Goal: Task Accomplishment & Management: Manage account settings

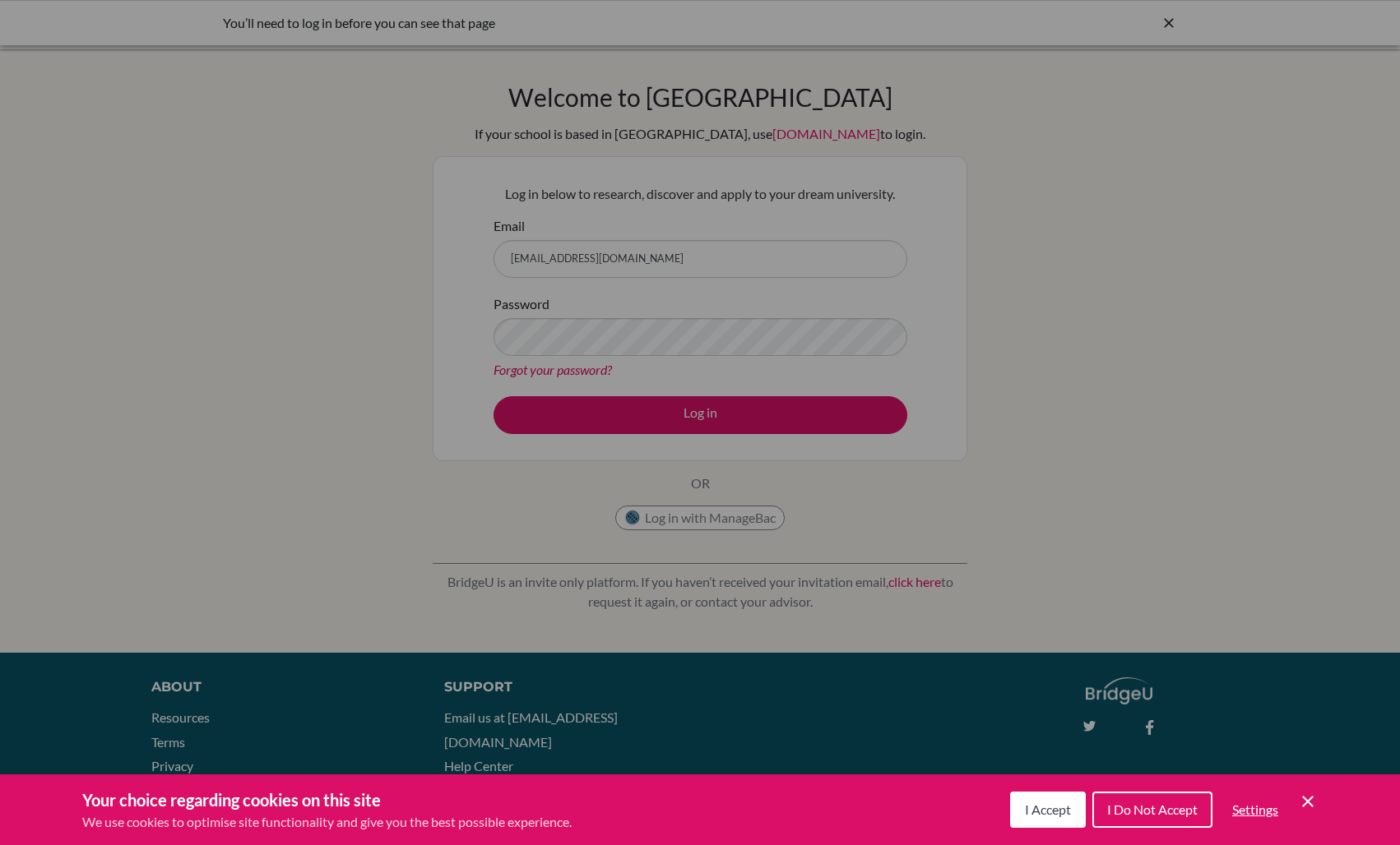
click at [669, 417] on div "Cookie Preferences" at bounding box center [700, 422] width 1400 height 845
click at [1055, 823] on button "I Accept" at bounding box center [1048, 810] width 76 height 36
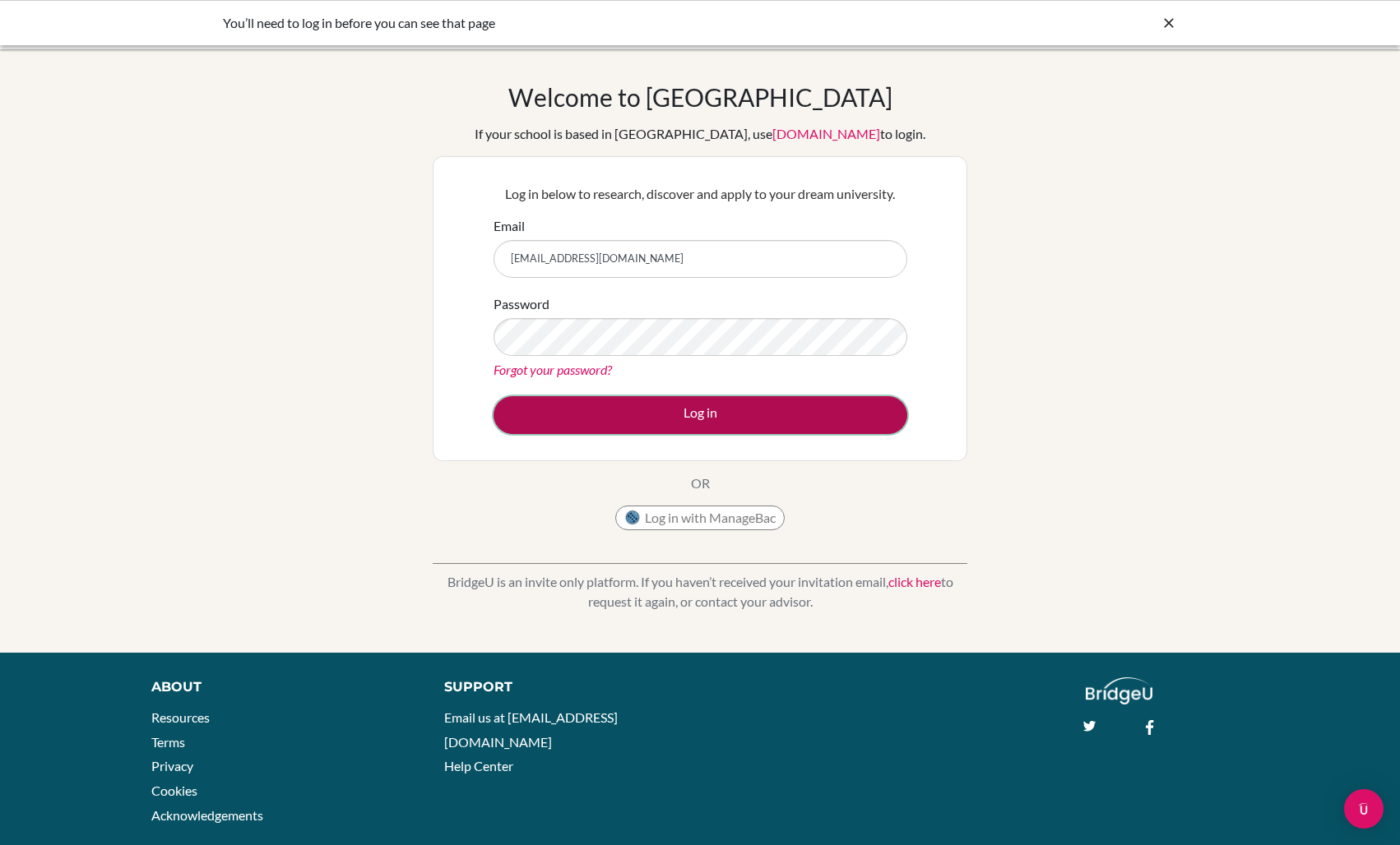
click at [729, 415] on button "Log in" at bounding box center [700, 415] width 414 height 38
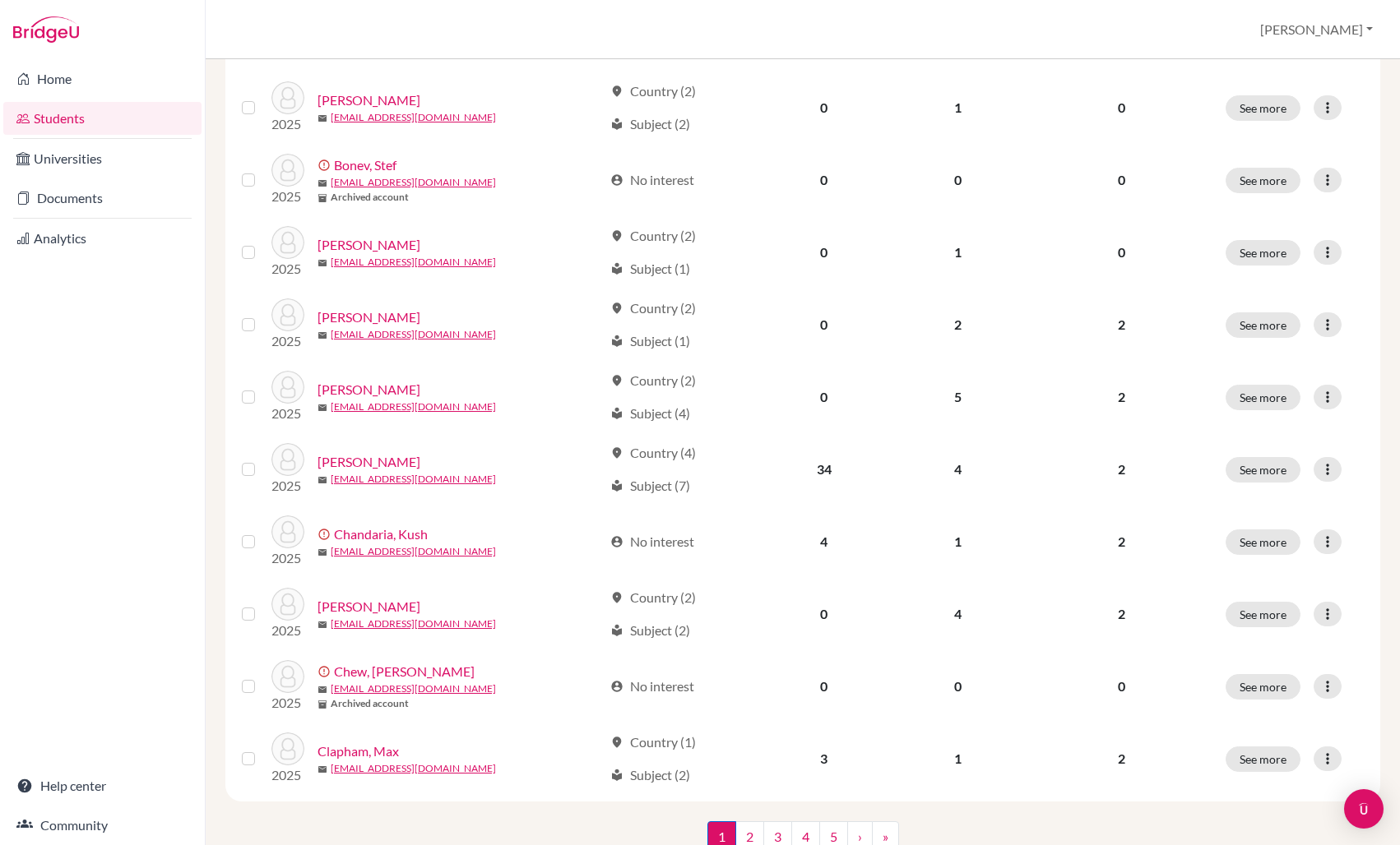
scroll to position [1036, 0]
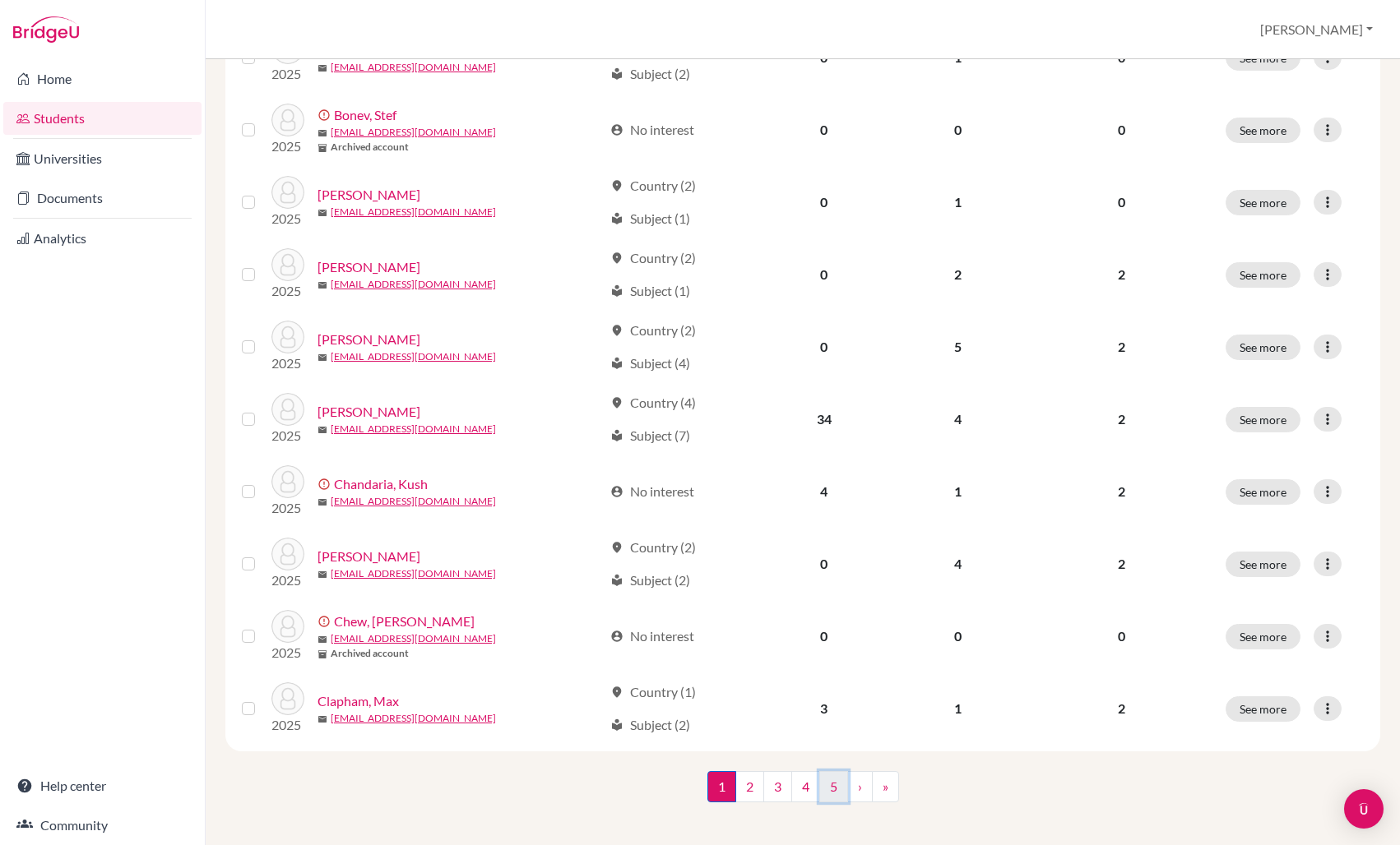
click at [833, 778] on link "5" at bounding box center [834, 786] width 29 height 32
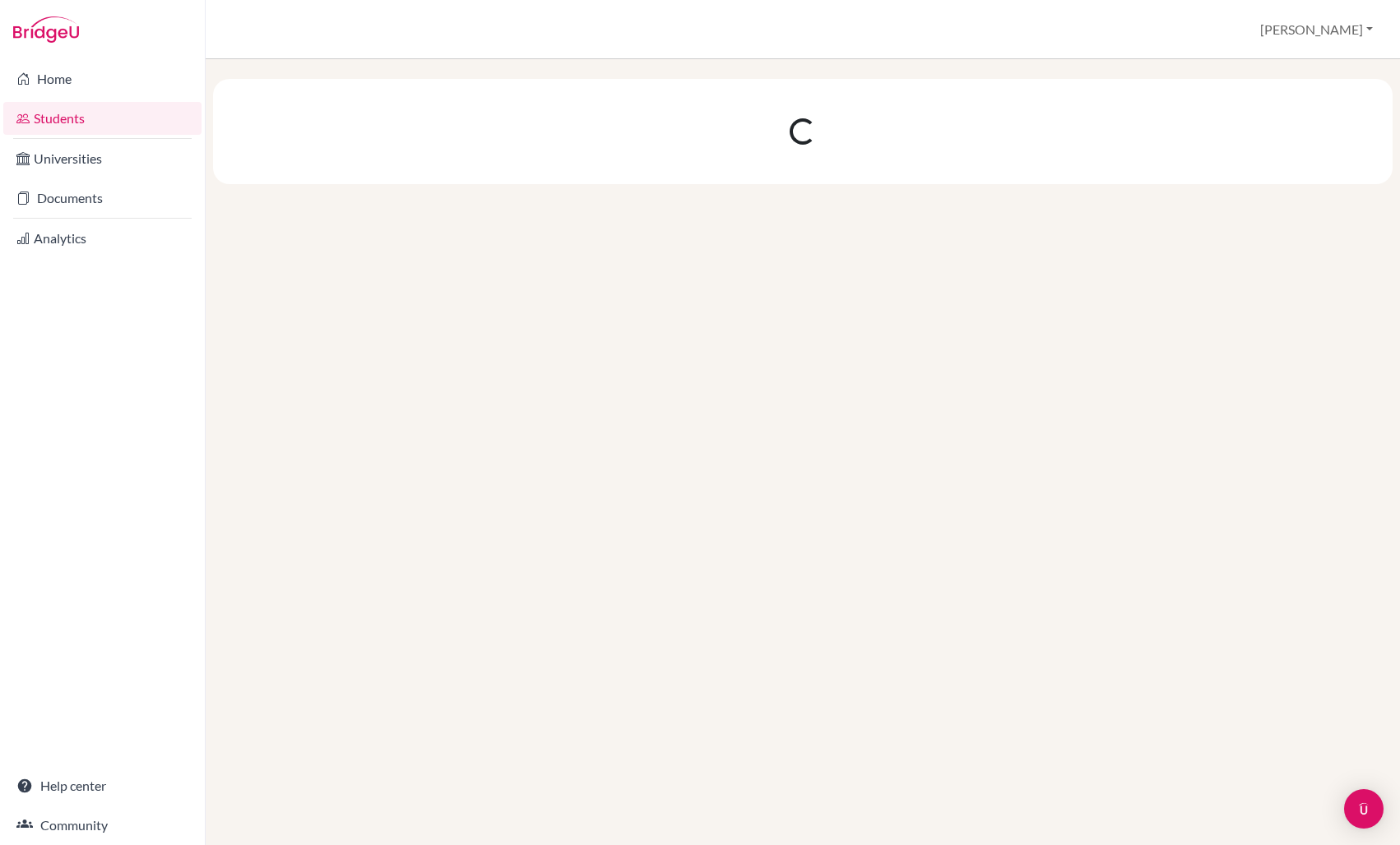
scroll to position [0, 0]
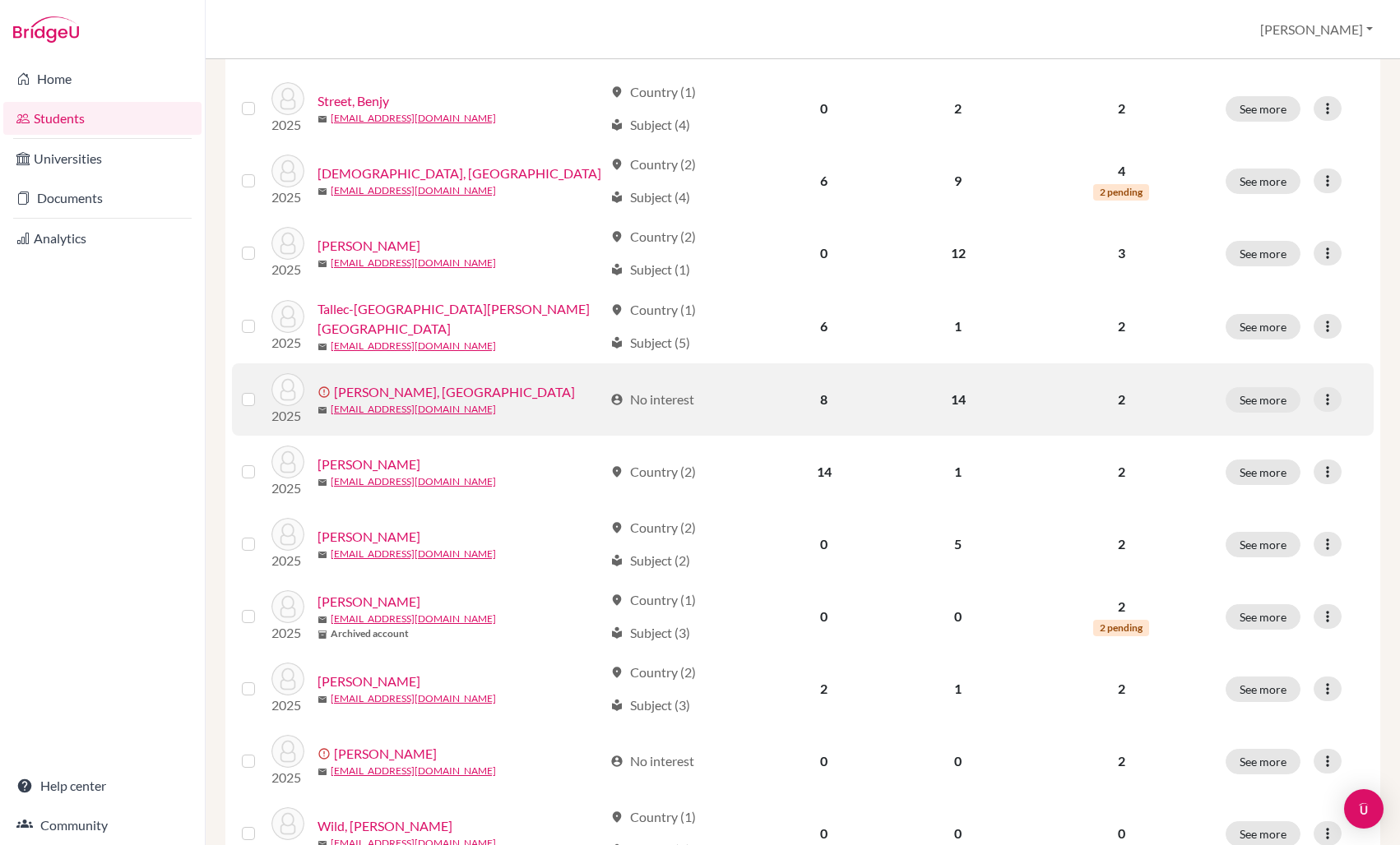
scroll to position [473, 0]
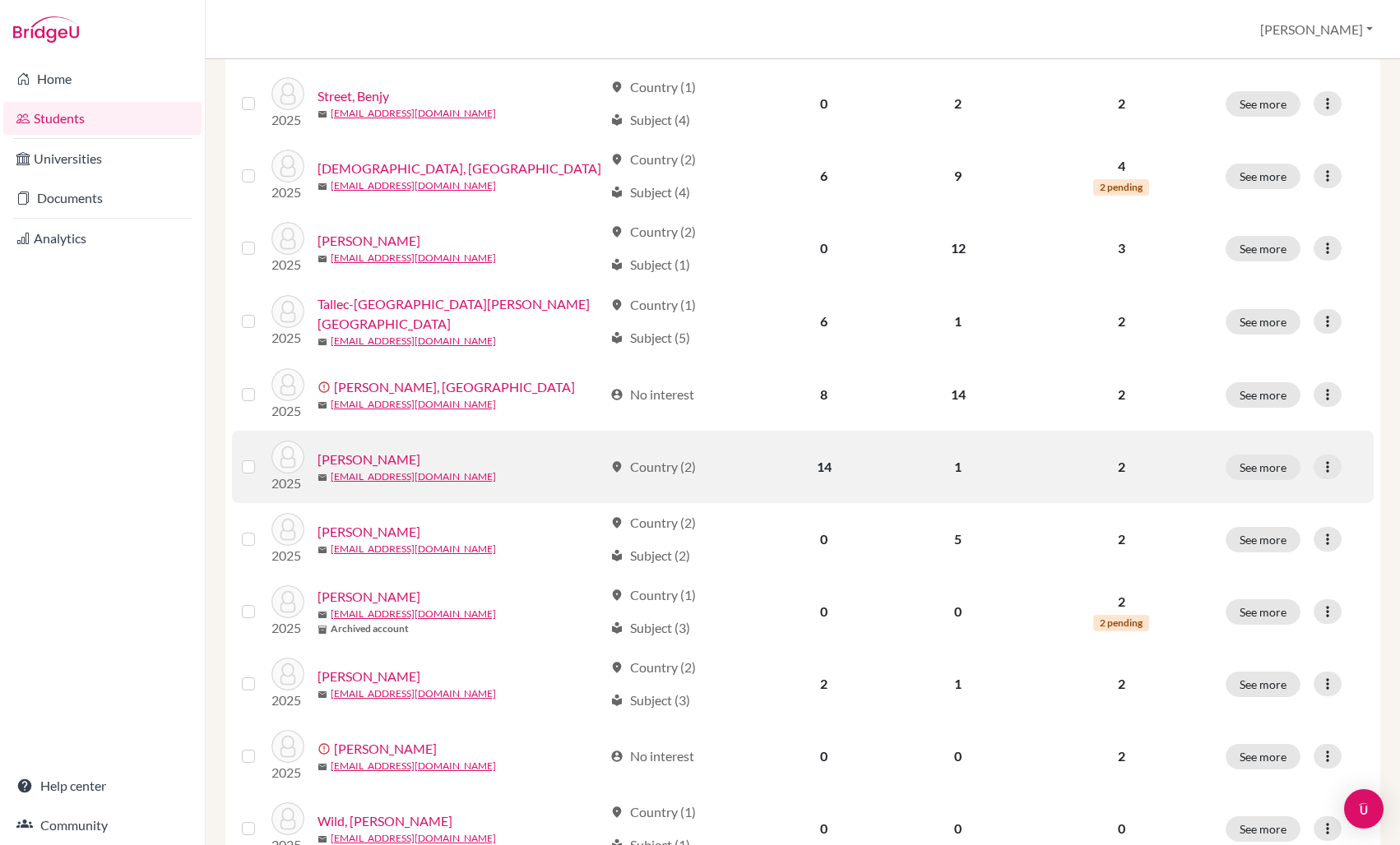
click at [390, 464] on link "[PERSON_NAME]" at bounding box center [369, 460] width 103 height 20
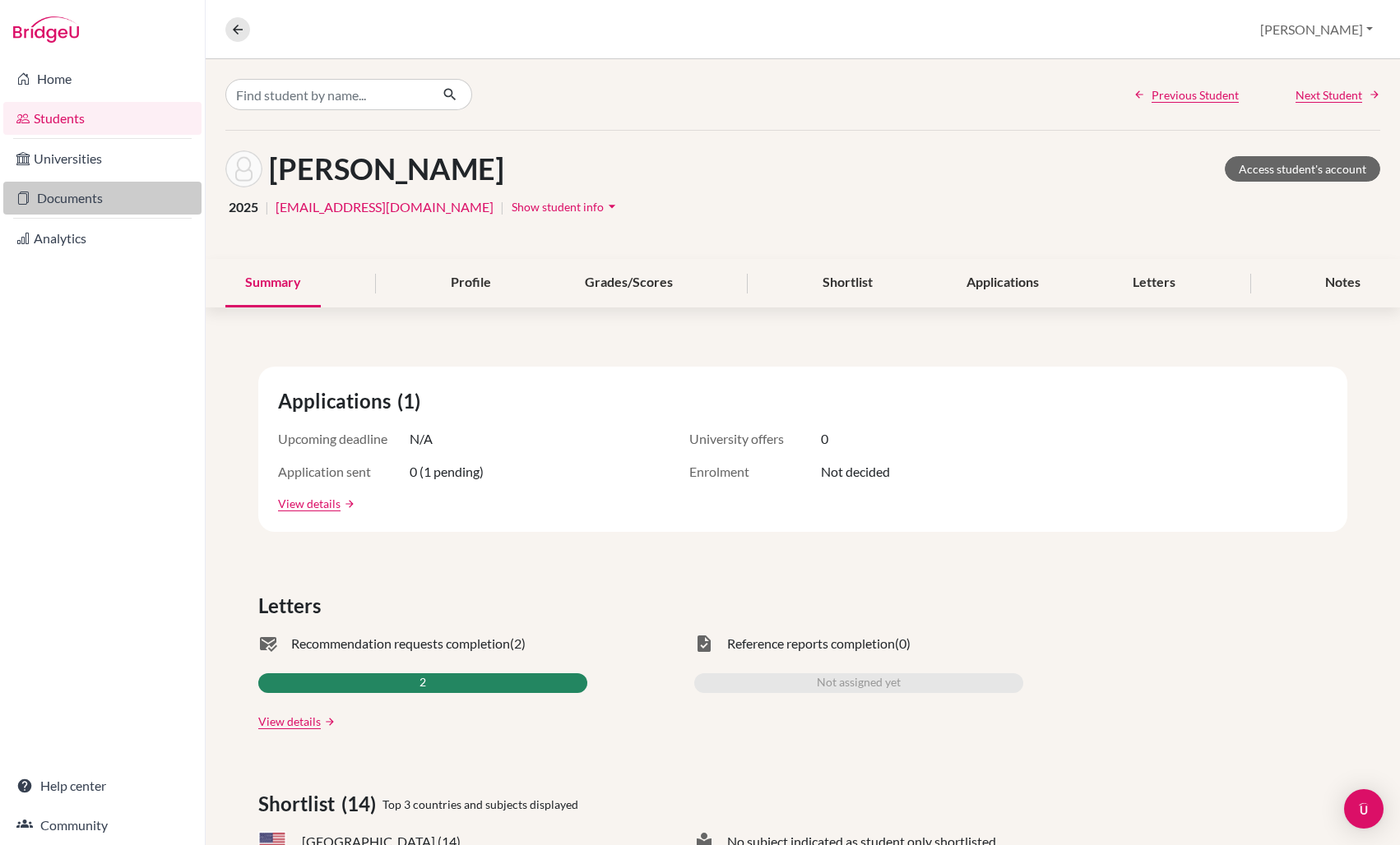
click at [114, 206] on link "Documents" at bounding box center [103, 197] width 198 height 32
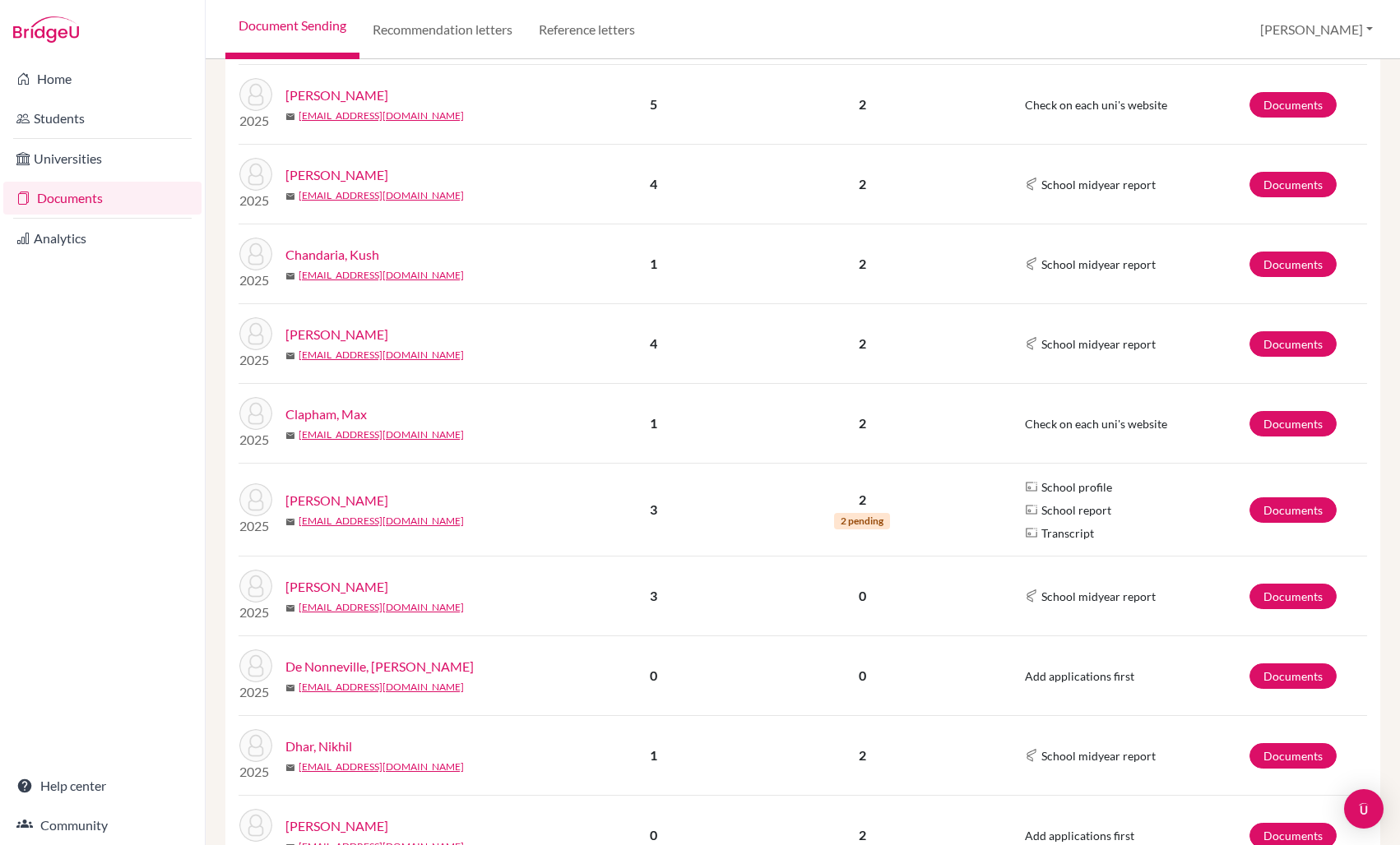
scroll to position [1225, 0]
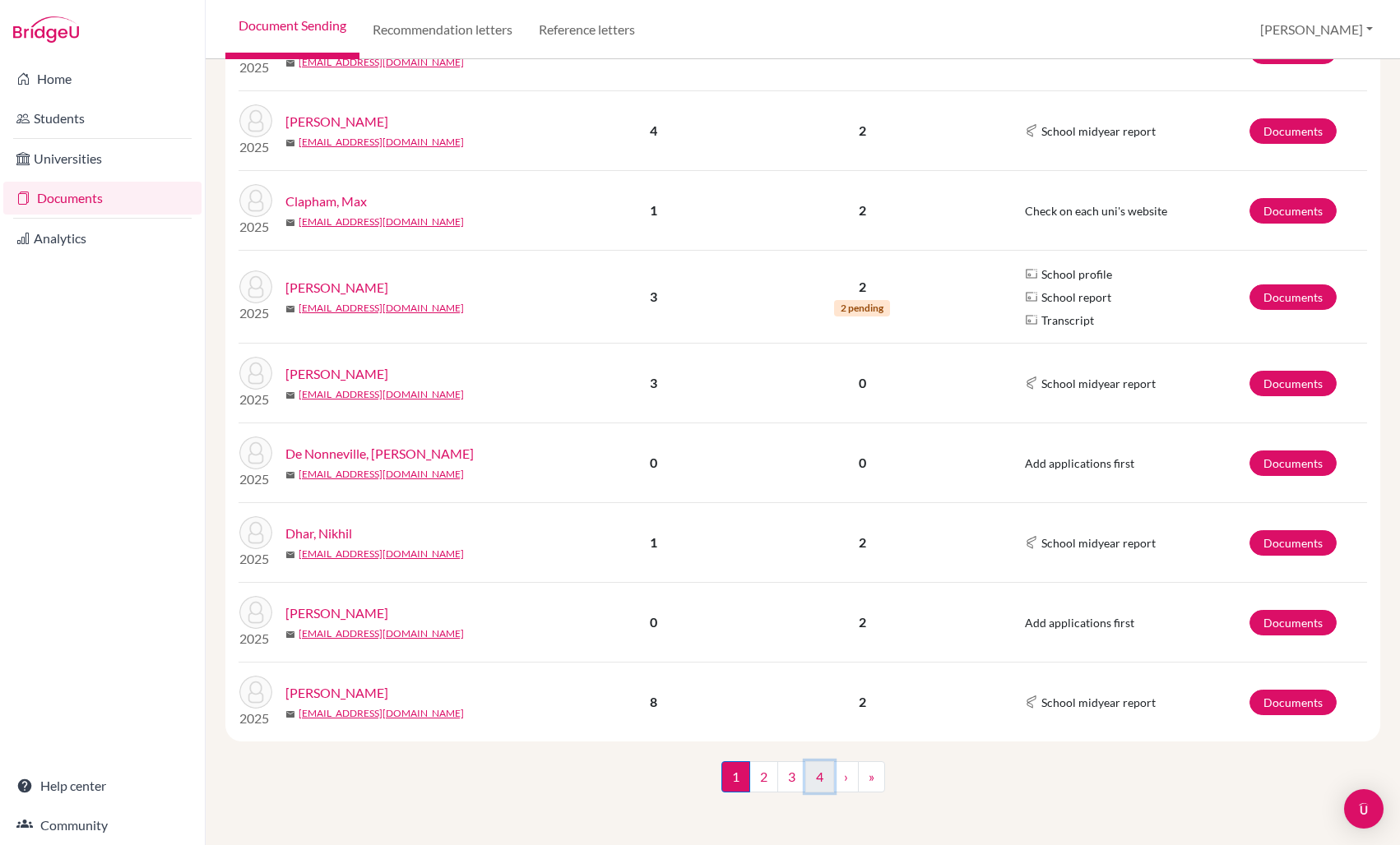
click at [820, 780] on link "4" at bounding box center [820, 776] width 29 height 32
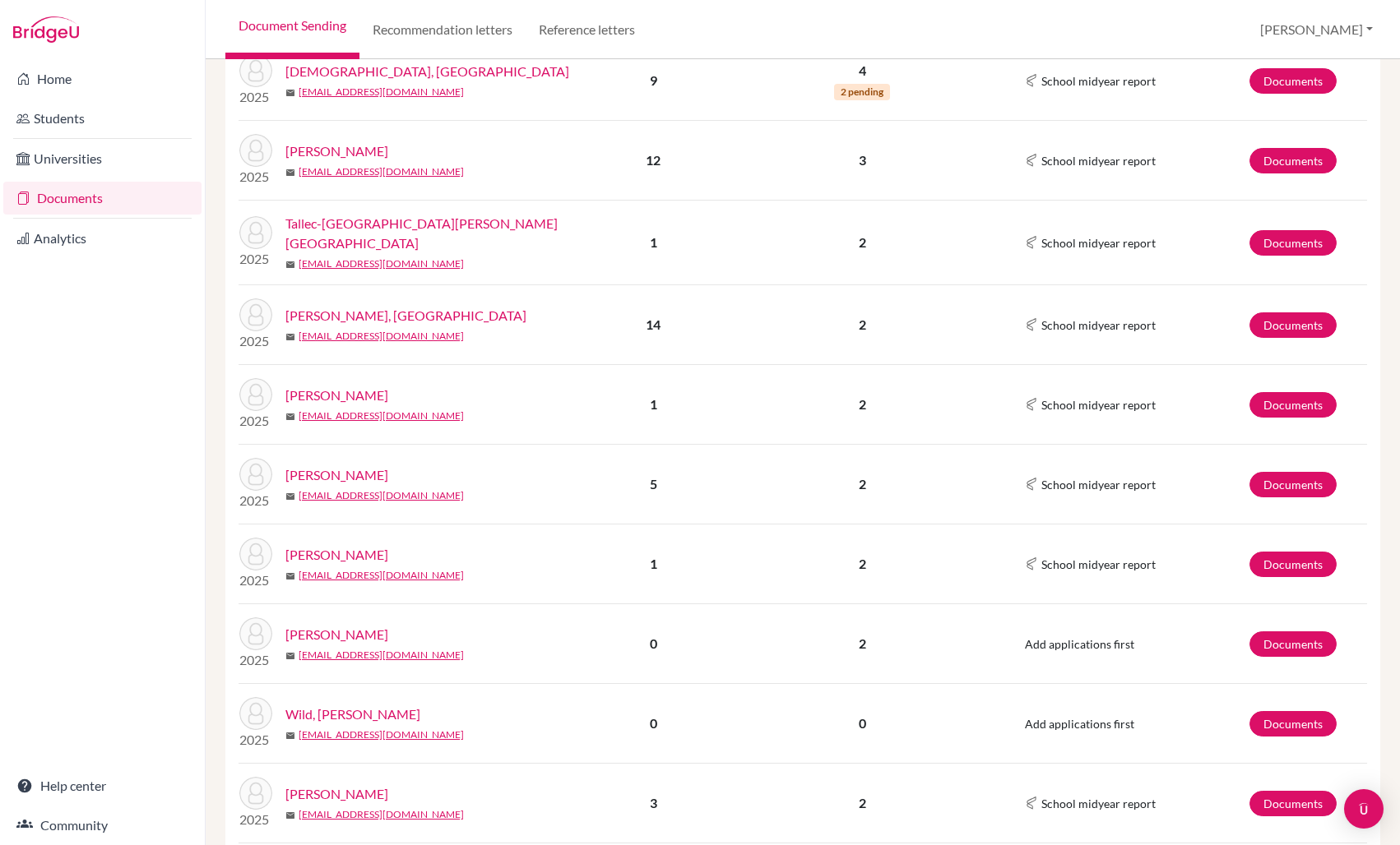
scroll to position [774, 0]
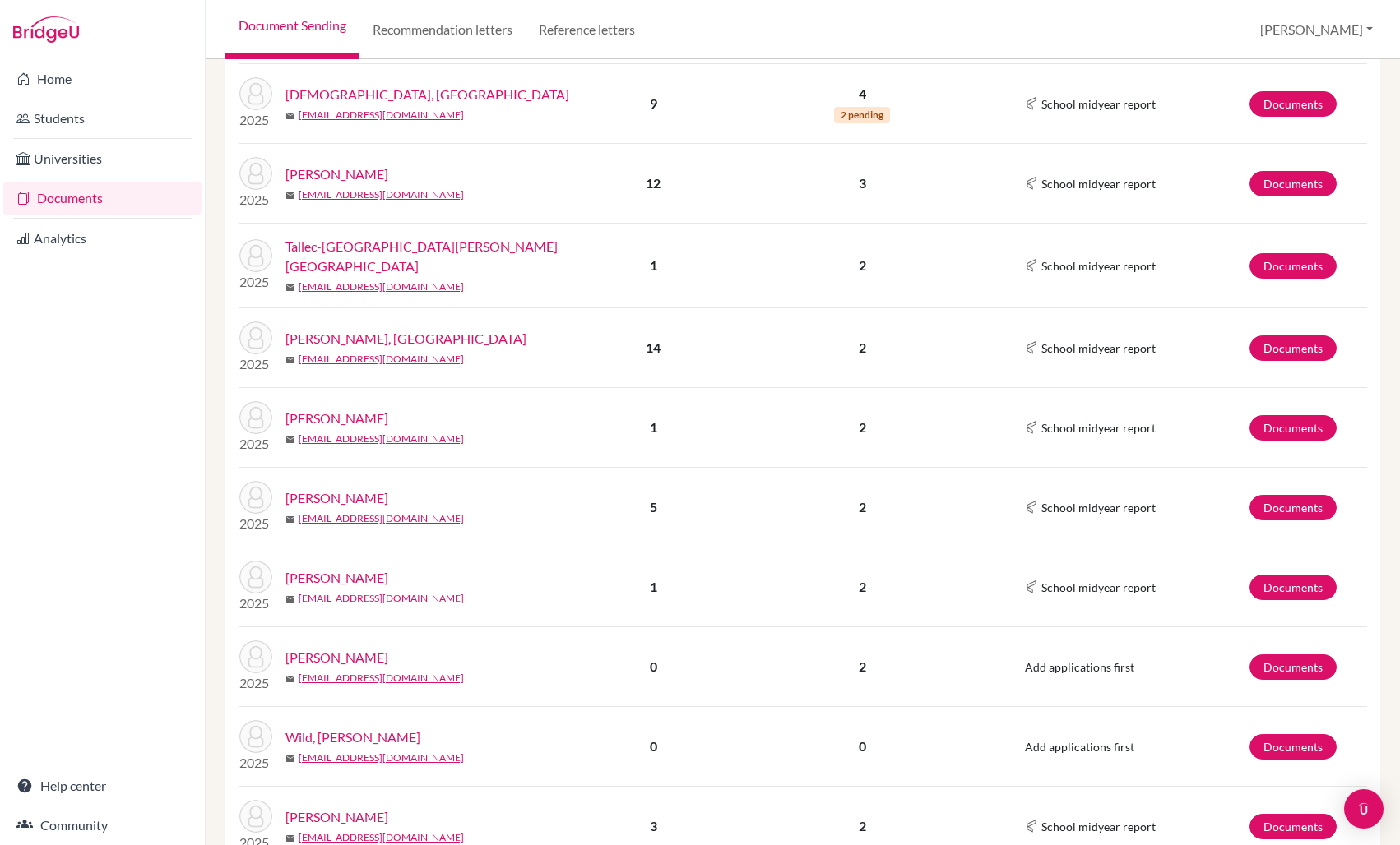
click at [357, 413] on link "[PERSON_NAME]" at bounding box center [336, 418] width 103 height 20
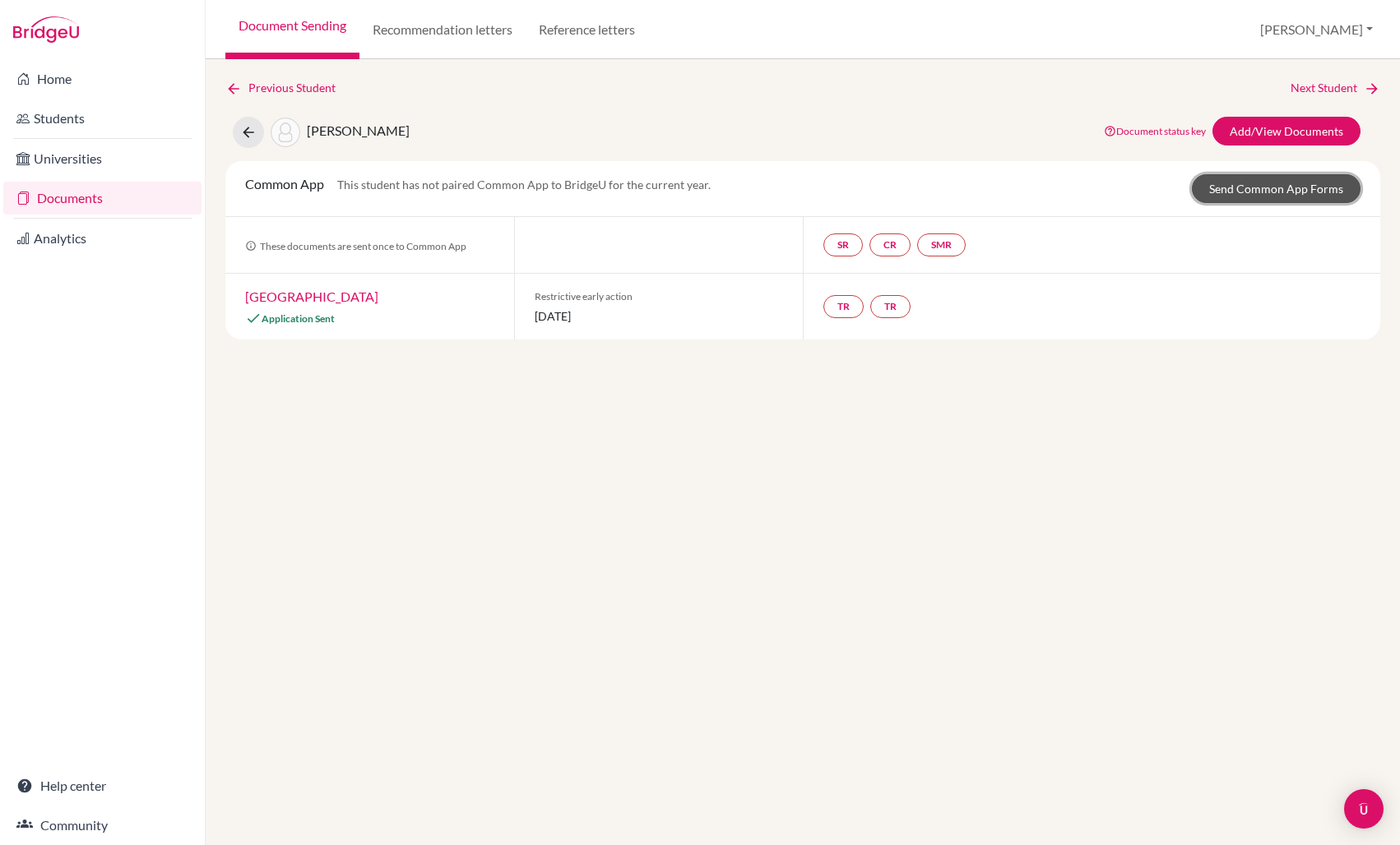
click at [1276, 192] on link "Send Common App Forms" at bounding box center [1276, 188] width 169 height 29
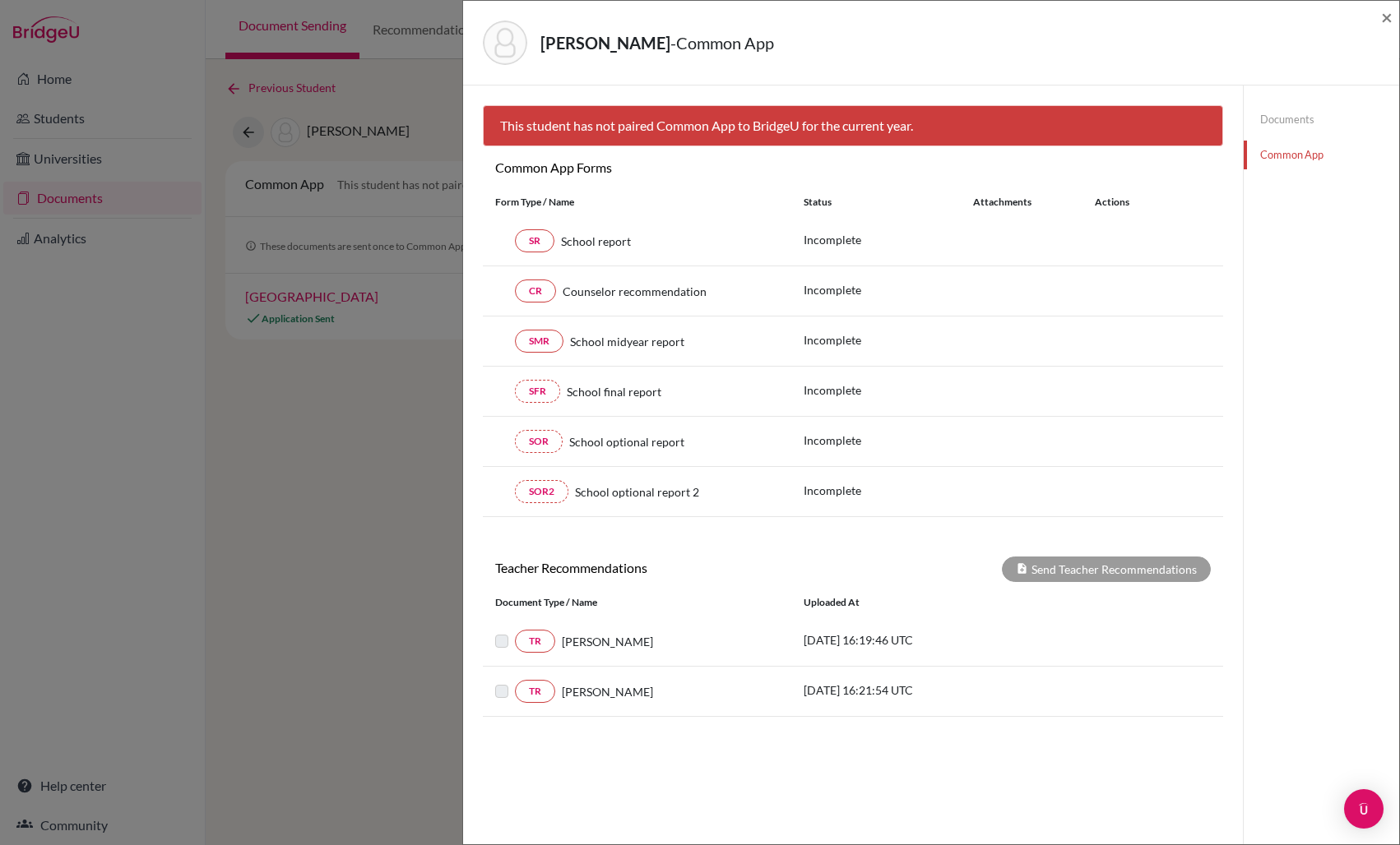
click at [1299, 122] on link "Documents" at bounding box center [1322, 120] width 155 height 29
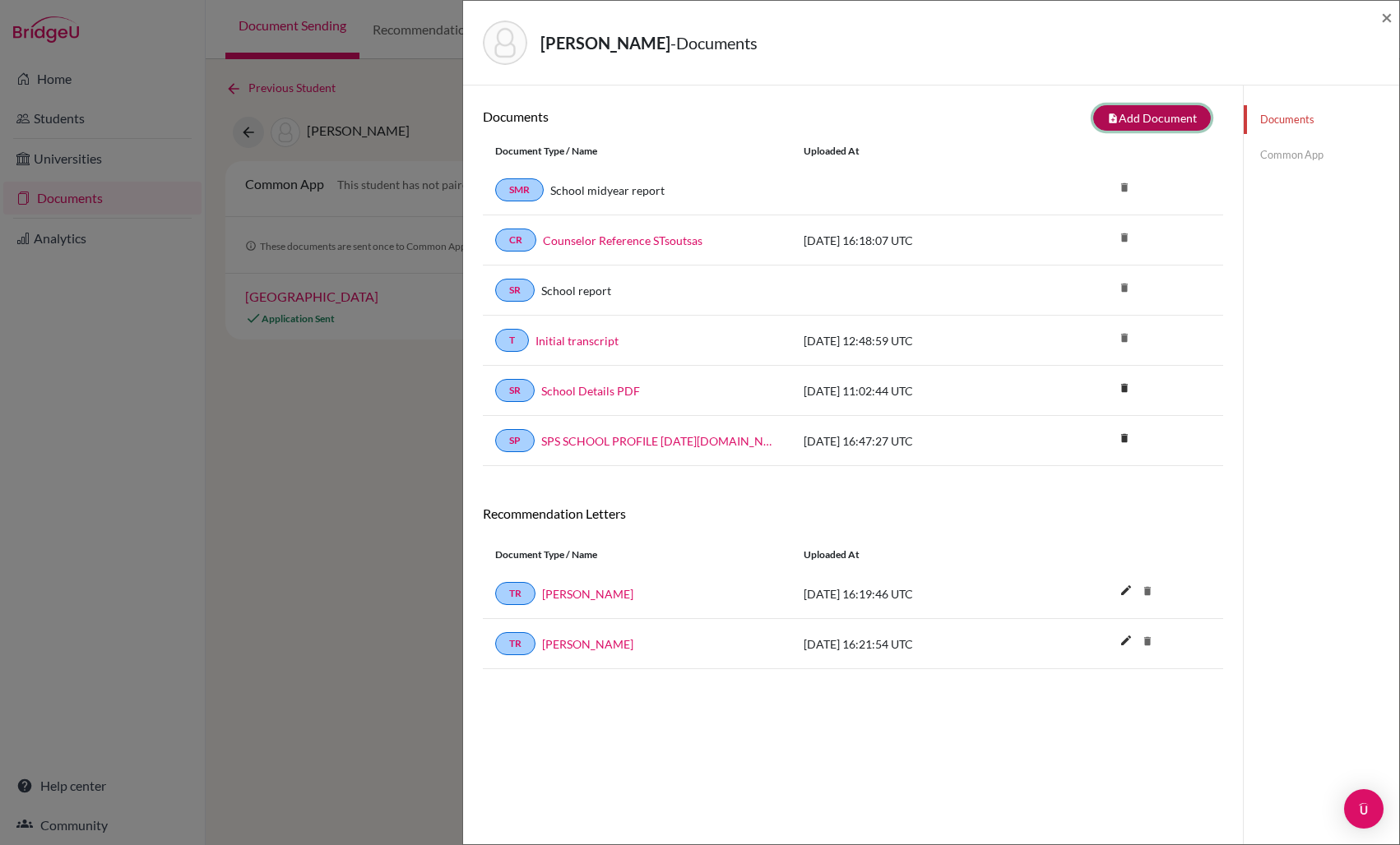
click at [1193, 116] on button "note_add Add Document" at bounding box center [1152, 118] width 117 height 25
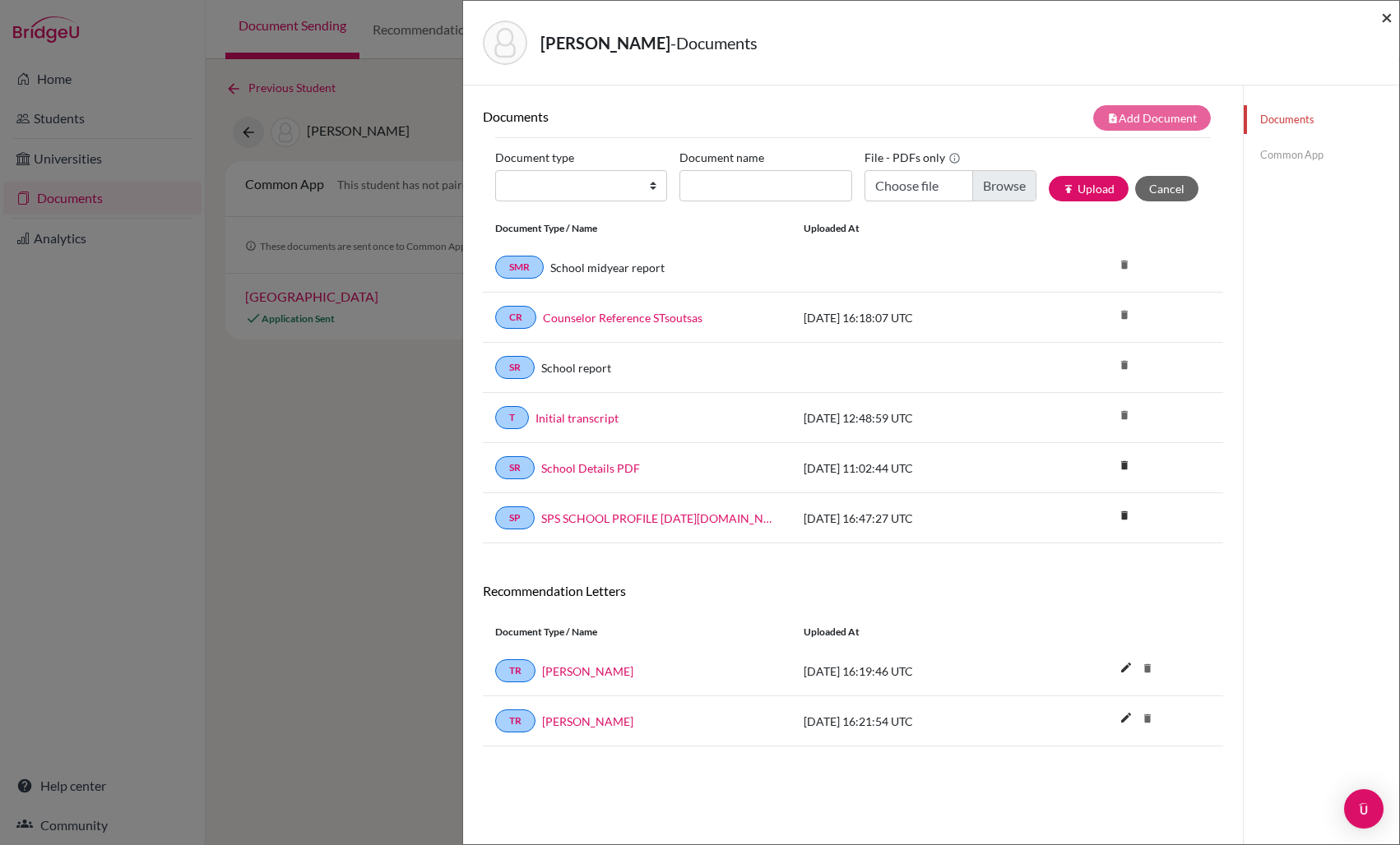
click at [1386, 17] on span "×" at bounding box center [1386, 16] width 12 height 23
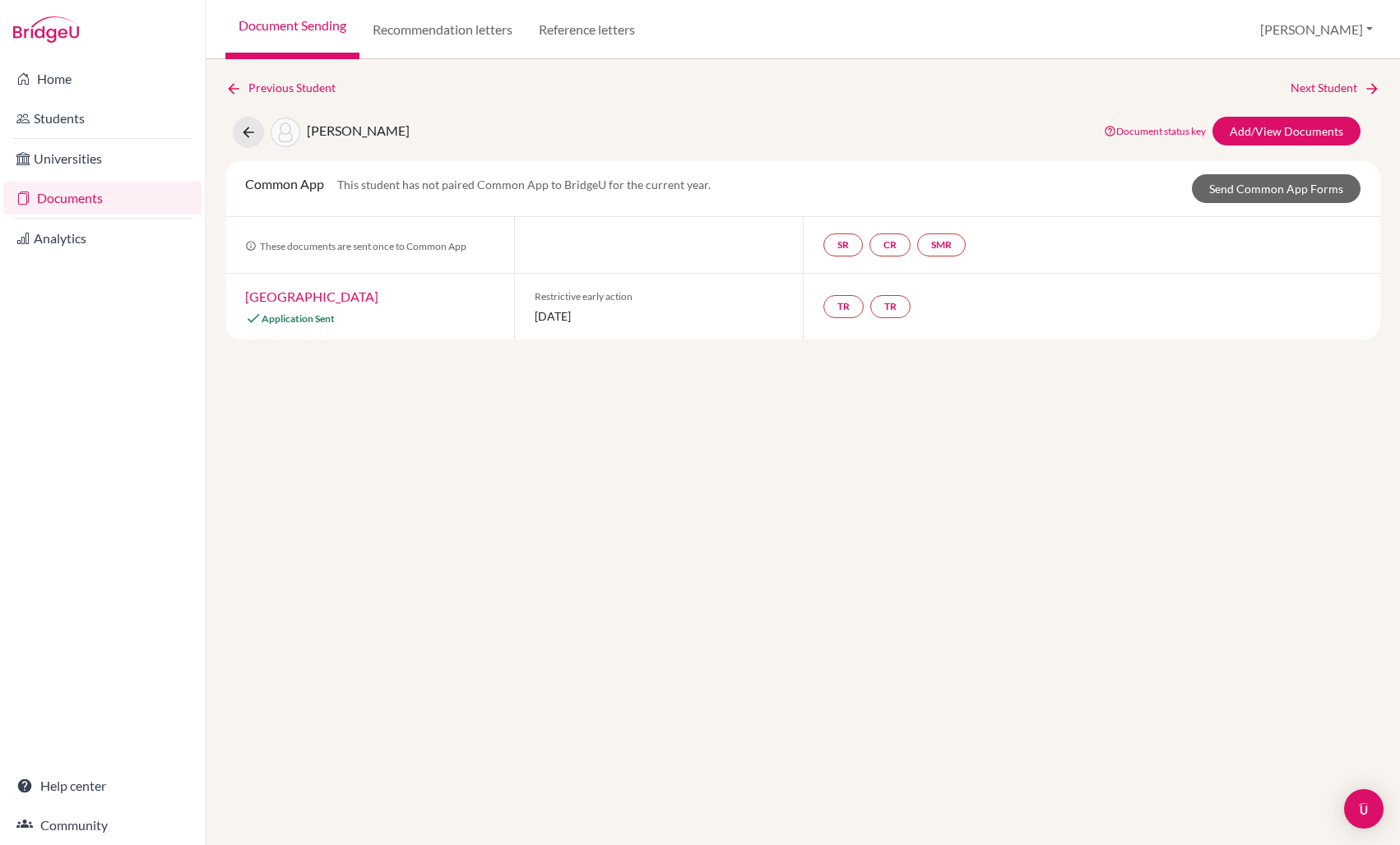
click at [896, 526] on div "Previous Student Next Student Tsoutsas, Stavros Document status key TR Requirem…" at bounding box center [803, 453] width 1194 height 786
click at [1251, 193] on link "Send Common App Forms" at bounding box center [1276, 188] width 169 height 29
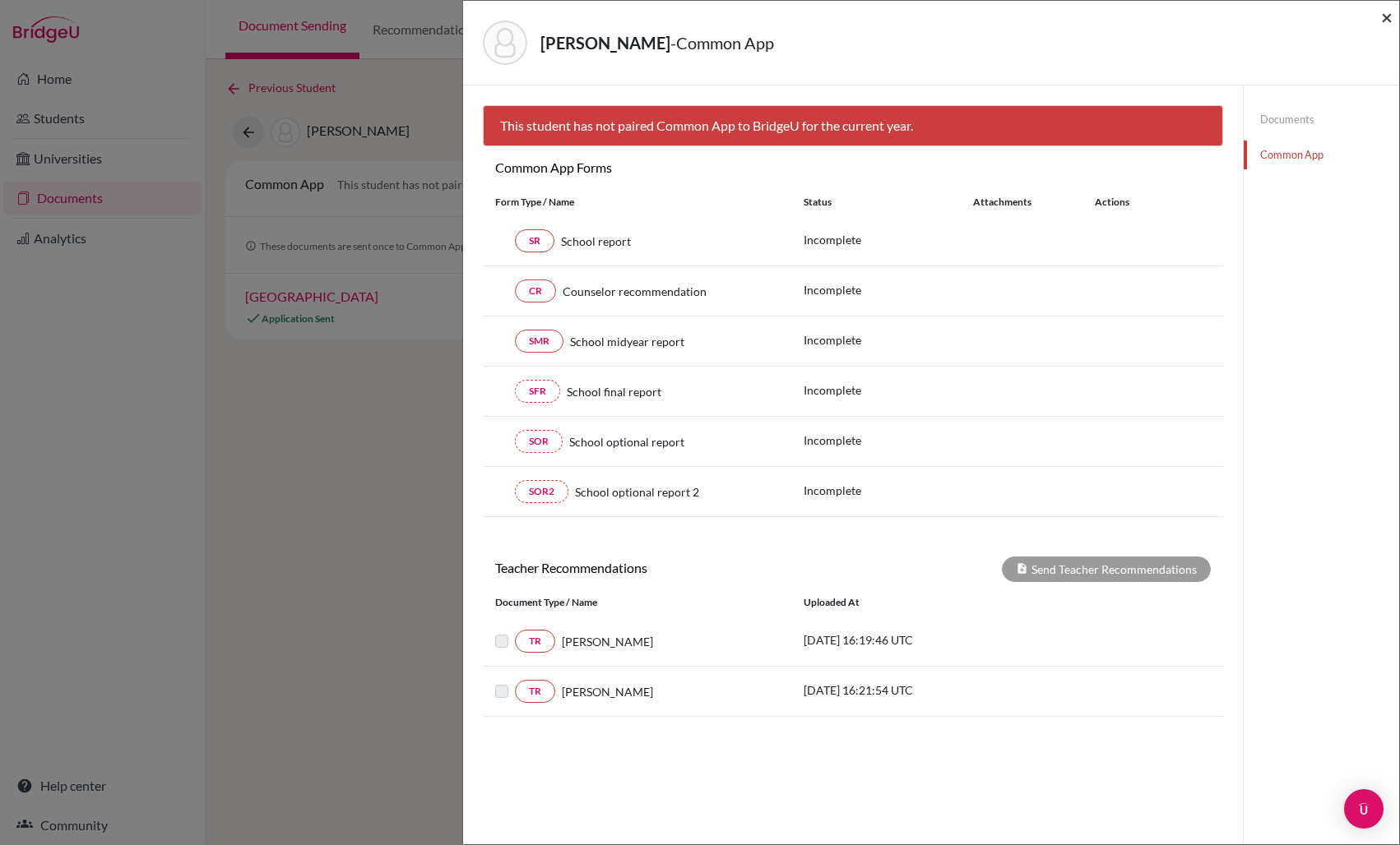
click at [1383, 16] on span "×" at bounding box center [1386, 16] width 12 height 23
